Goal: Find specific page/section: Find specific page/section

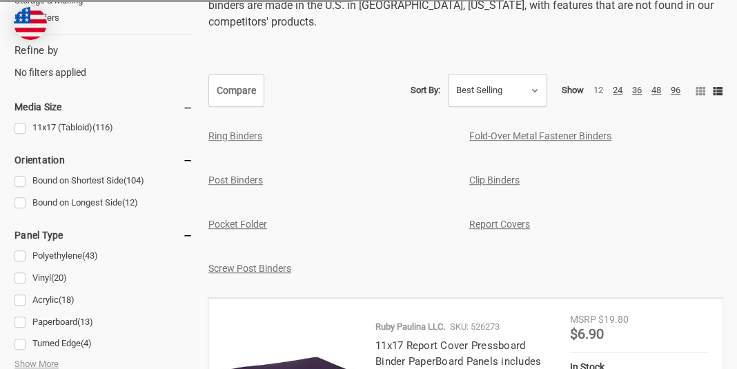
scroll to position [620, 0]
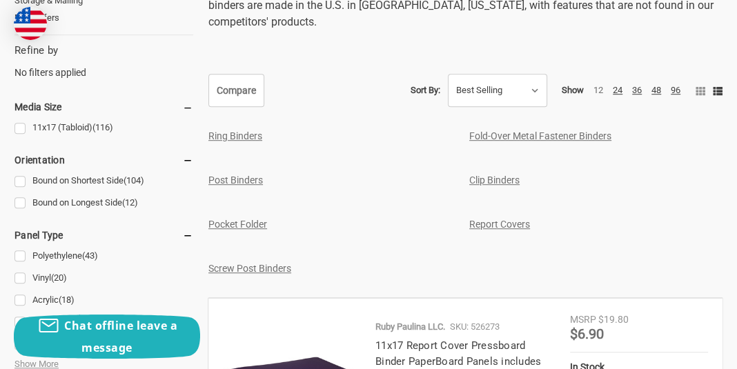
click at [231, 221] on link "Pocket Folder" at bounding box center [237, 224] width 59 height 11
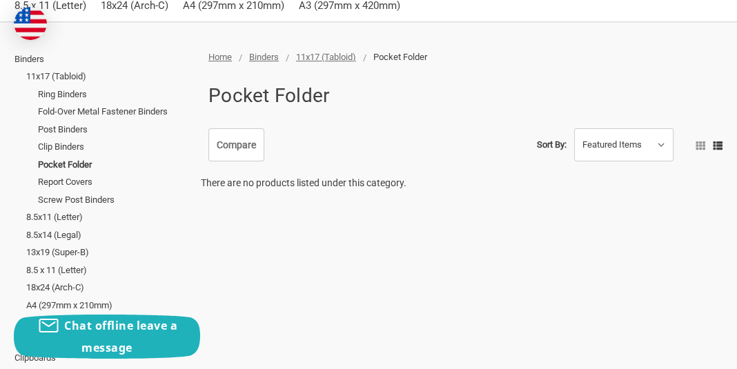
scroll to position [68, 0]
